Goal: Task Accomplishment & Management: Use online tool/utility

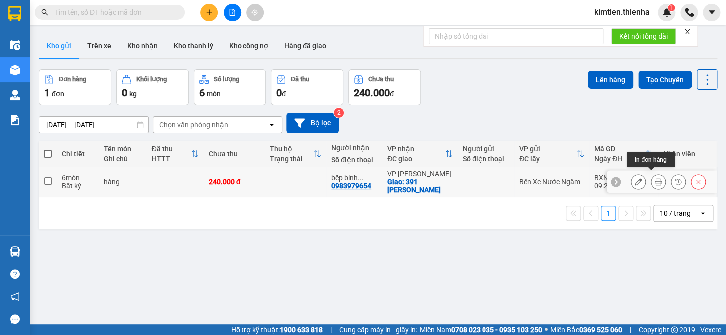
click at [655, 179] on icon at bounding box center [658, 182] width 7 height 7
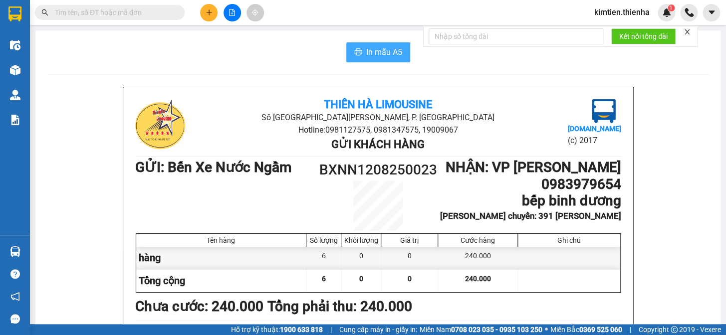
click at [397, 49] on span "In mẫu A5" at bounding box center [384, 52] width 36 height 12
